Goal: Communication & Community: Answer question/provide support

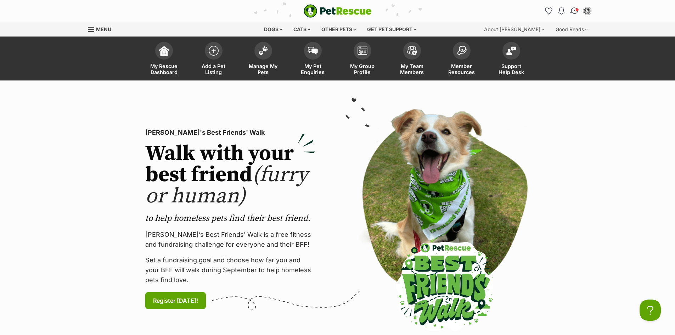
click at [574, 9] on img "Conversations" at bounding box center [575, 10] width 10 height 9
click at [574, 12] on img "Conversations" at bounding box center [575, 10] width 10 height 9
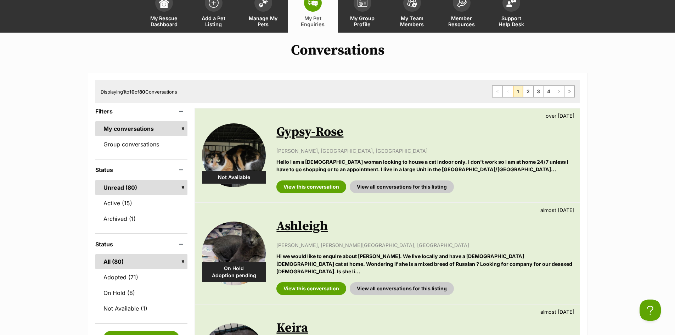
scroll to position [118, 0]
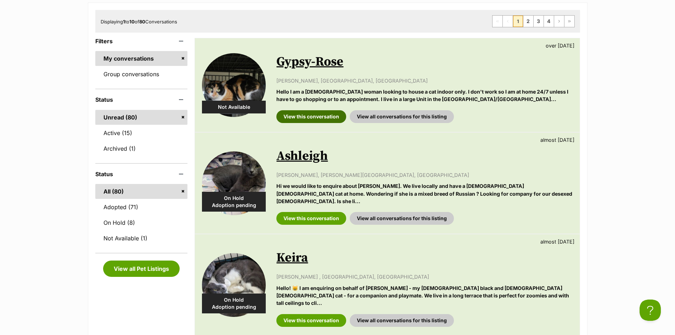
click at [312, 114] on link "View this conversation" at bounding box center [311, 116] width 70 height 13
click at [312, 212] on link "View this conversation" at bounding box center [311, 218] width 70 height 13
click at [325, 314] on link "View this conversation" at bounding box center [311, 320] width 70 height 13
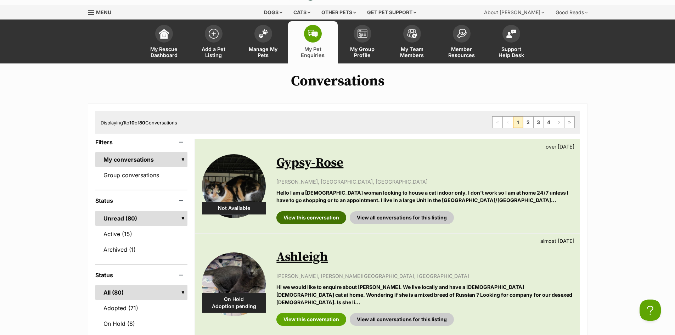
scroll to position [0, 0]
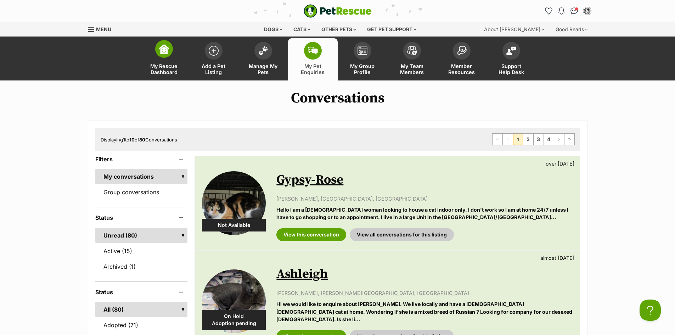
click at [171, 69] on span "My Rescue Dashboard" at bounding box center [164, 69] width 32 height 12
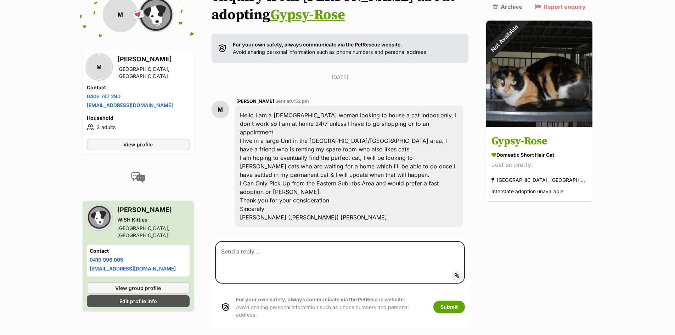
scroll to position [111, 0]
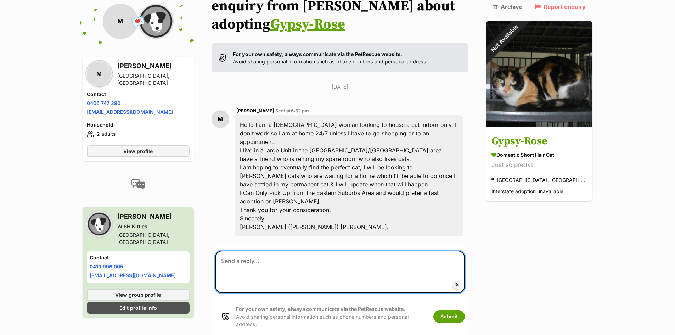
click at [340, 259] on textarea at bounding box center [340, 272] width 250 height 43
click at [337, 259] on textarea at bounding box center [340, 272] width 250 height 43
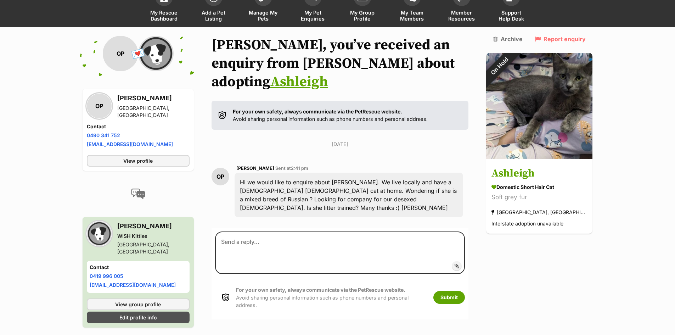
scroll to position [54, 0]
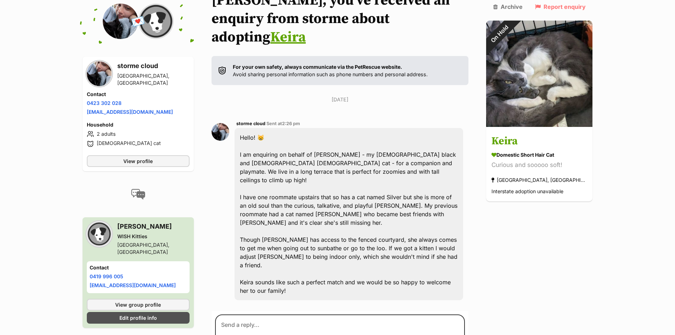
scroll to position [114, 0]
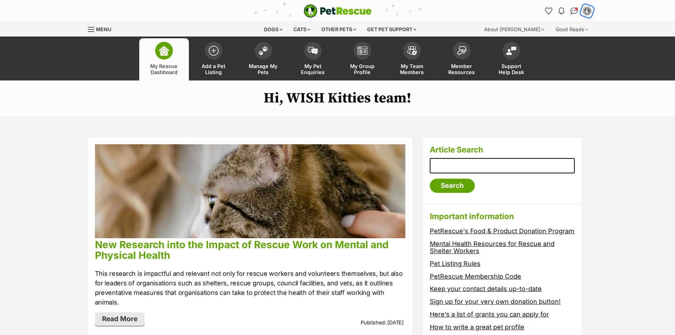
click at [591, 11] on div "My account" at bounding box center [587, 11] width 11 height 11
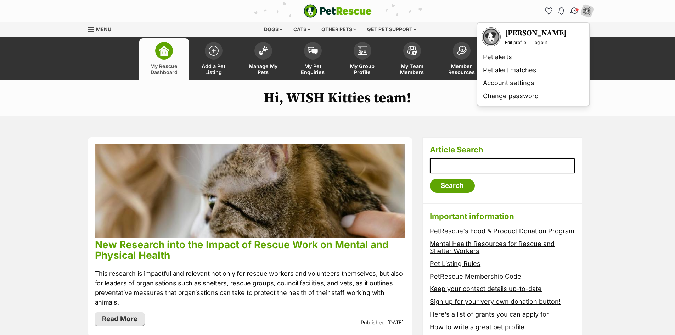
click at [572, 13] on img "Conversations" at bounding box center [575, 10] width 10 height 9
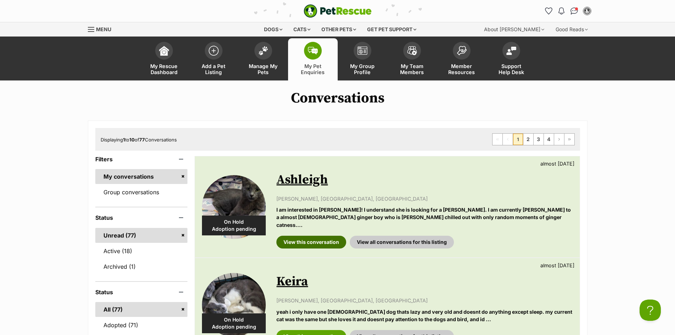
click at [315, 236] on link "View this conversation" at bounding box center [311, 242] width 70 height 13
click at [318, 330] on link "View this conversation" at bounding box center [311, 336] width 70 height 13
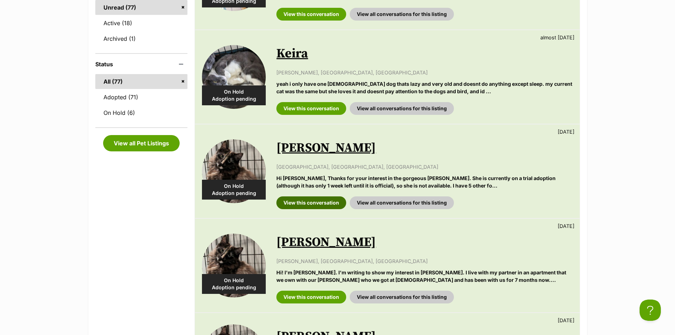
scroll to position [236, 0]
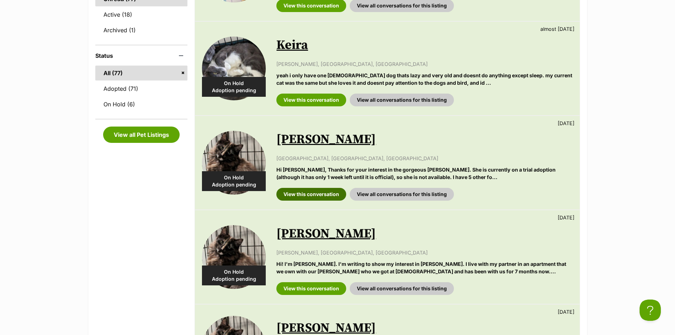
click at [330, 188] on link "View this conversation" at bounding box center [311, 194] width 70 height 13
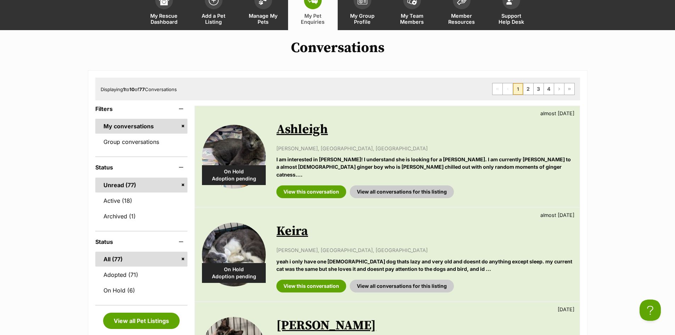
scroll to position [0, 0]
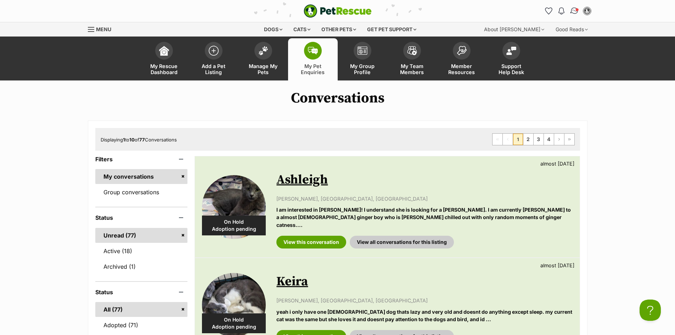
click at [575, 7] on img "Conversations" at bounding box center [575, 10] width 10 height 9
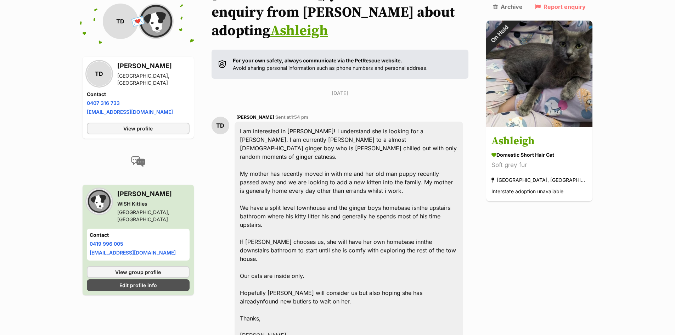
scroll to position [134, 0]
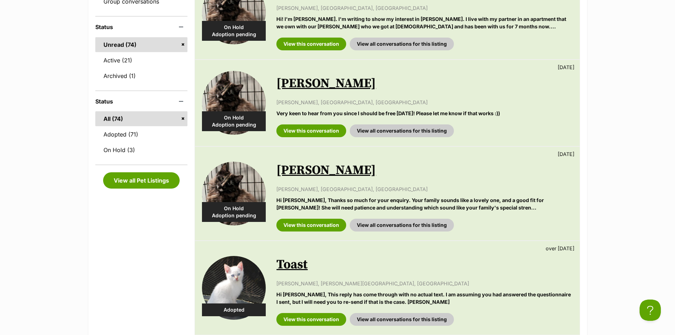
scroll to position [118, 0]
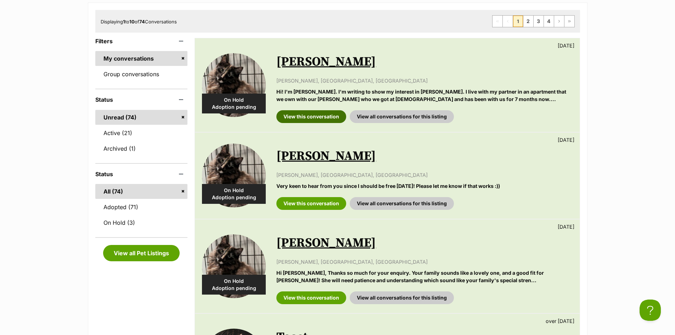
click at [303, 114] on link "View this conversation" at bounding box center [311, 116] width 70 height 13
click at [321, 205] on link "View this conversation" at bounding box center [311, 203] width 70 height 13
click at [314, 295] on link "View this conversation" at bounding box center [311, 297] width 70 height 13
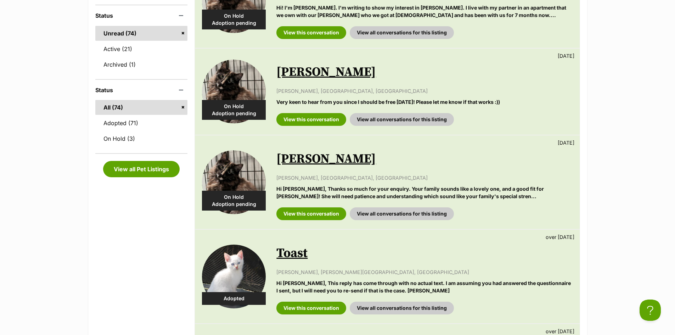
scroll to position [236, 0]
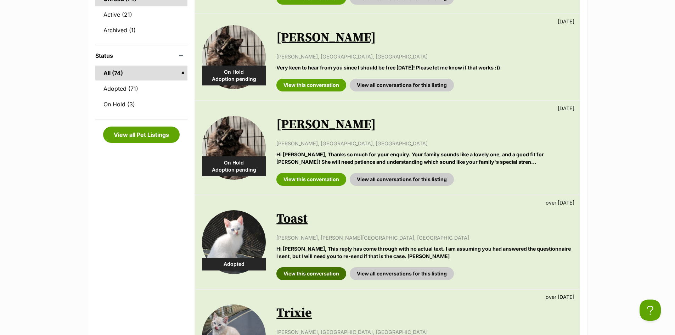
click at [306, 273] on link "View this conversation" at bounding box center [311, 273] width 70 height 13
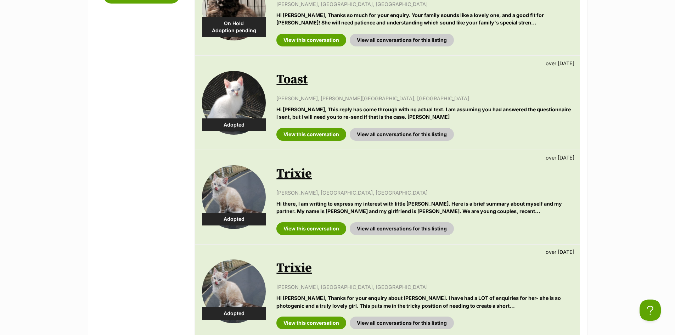
scroll to position [414, 0]
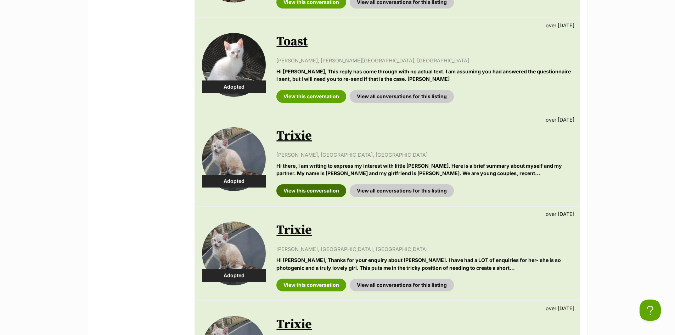
click at [314, 192] on link "View this conversation" at bounding box center [311, 190] width 70 height 13
click at [318, 287] on link "View this conversation" at bounding box center [311, 285] width 70 height 13
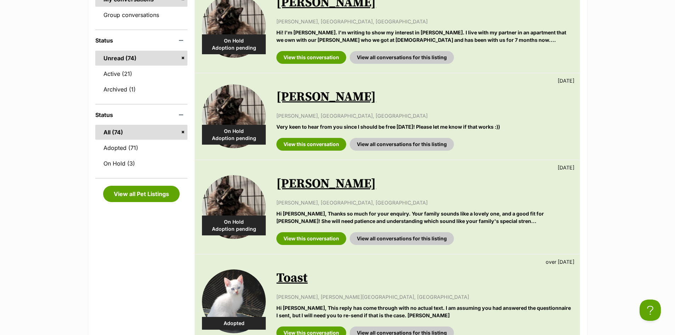
scroll to position [0, 0]
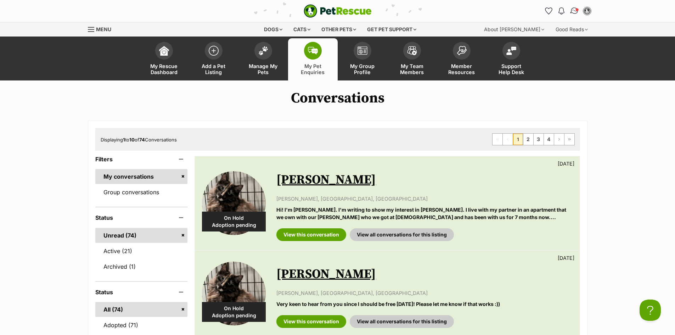
click at [571, 9] on img "Conversations" at bounding box center [575, 10] width 10 height 9
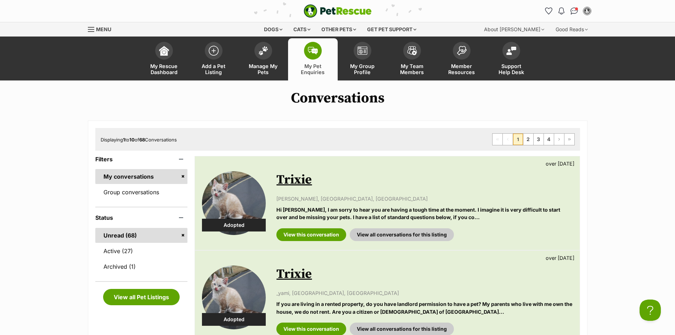
click at [154, 239] on link "Unread (68)" at bounding box center [141, 235] width 93 height 15
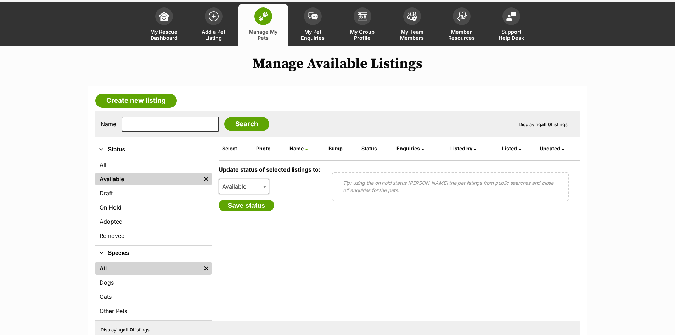
scroll to position [59, 0]
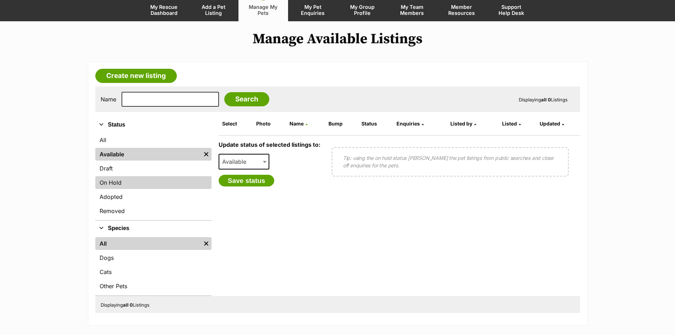
click at [156, 180] on link "On Hold" at bounding box center [153, 182] width 116 height 13
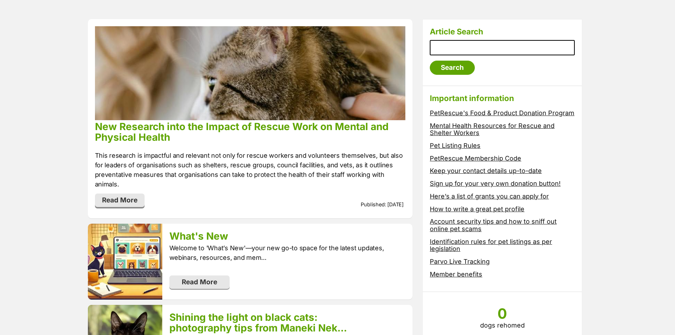
click at [135, 194] on link "Read More" at bounding box center [120, 200] width 50 height 13
click at [200, 277] on span "Read More" at bounding box center [199, 281] width 35 height 8
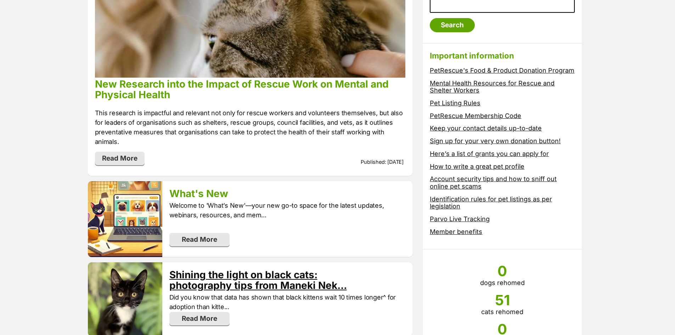
scroll to position [236, 0]
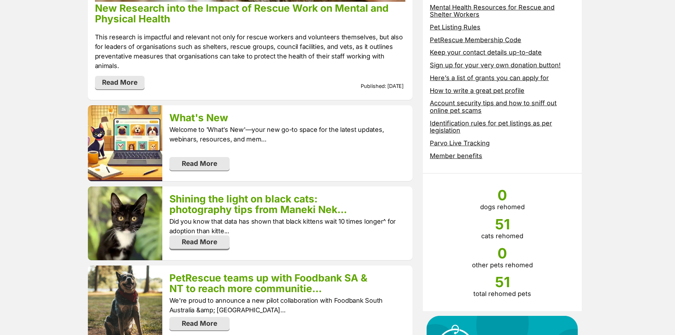
click at [214, 235] on link "Read More" at bounding box center [199, 241] width 60 height 13
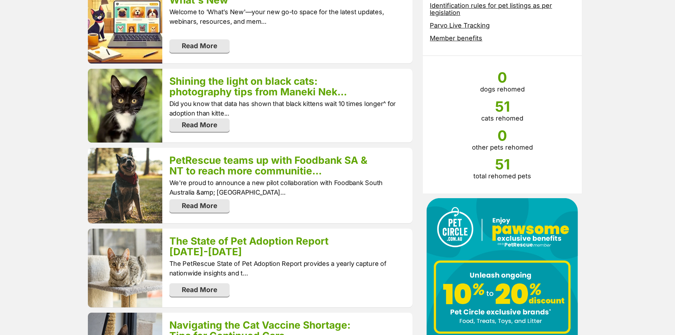
scroll to position [354, 0]
click at [207, 201] on span "Read More" at bounding box center [199, 205] width 35 height 8
